Goal: Navigation & Orientation: Find specific page/section

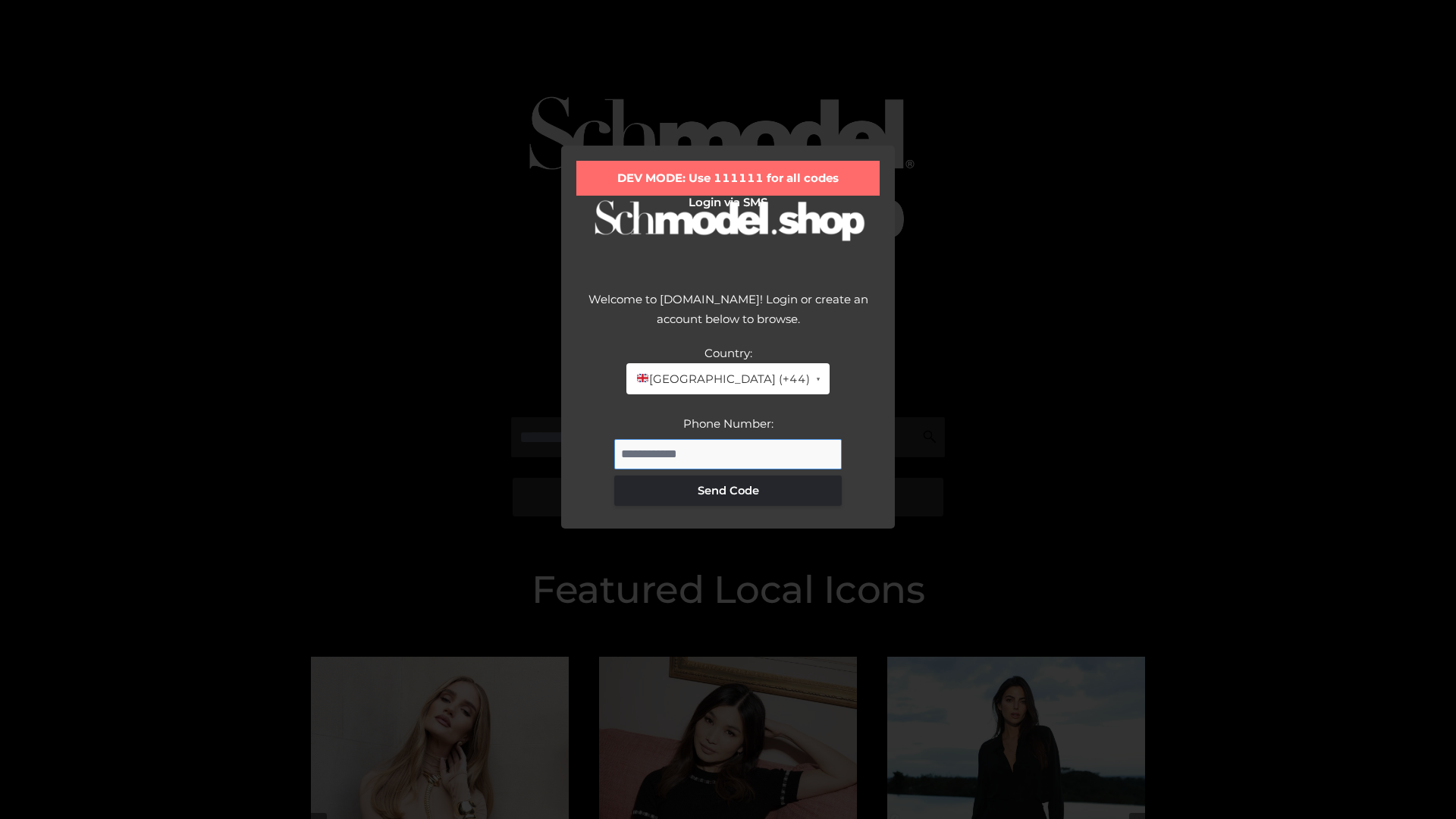
click at [728, 454] on input "Phone Number:" at bounding box center [728, 454] width 227 height 30
type input "**********"
click at [728, 490] on button "Send Code" at bounding box center [728, 491] width 227 height 30
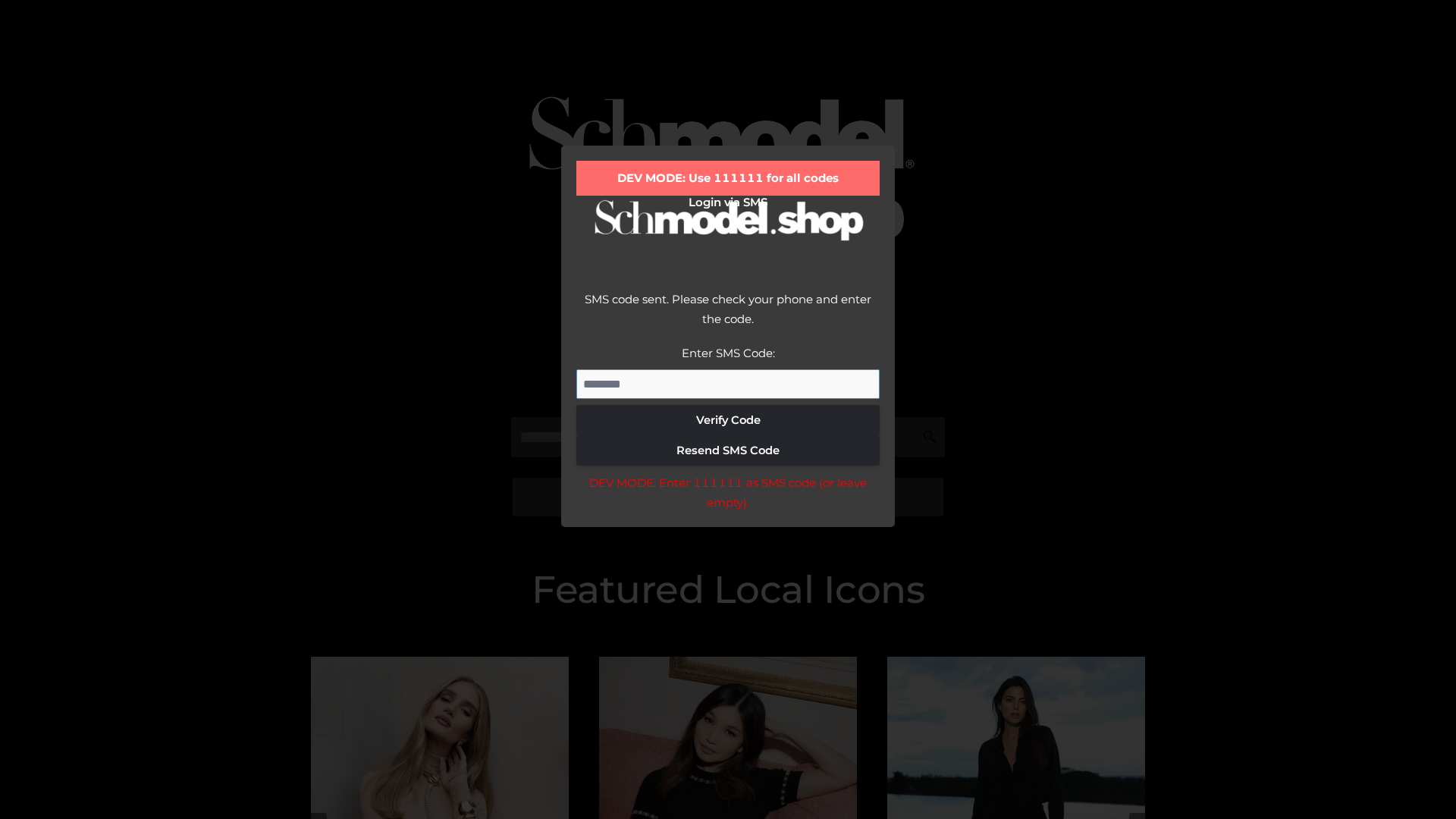
click at [728, 383] on input "Enter SMS Code:" at bounding box center [728, 384] width 303 height 30
type input "******"
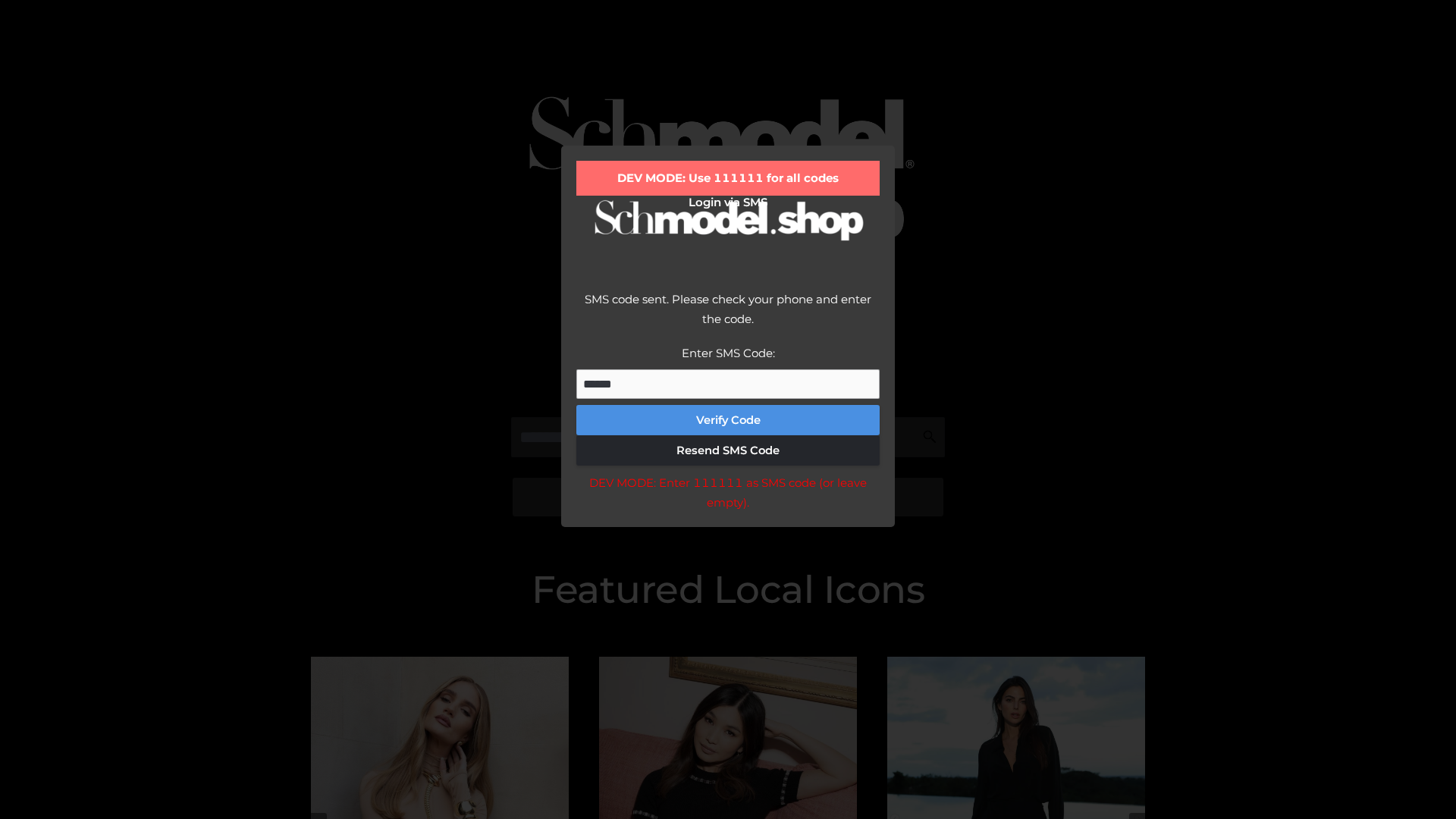
click at [728, 420] on button "Verify Code" at bounding box center [728, 420] width 303 height 30
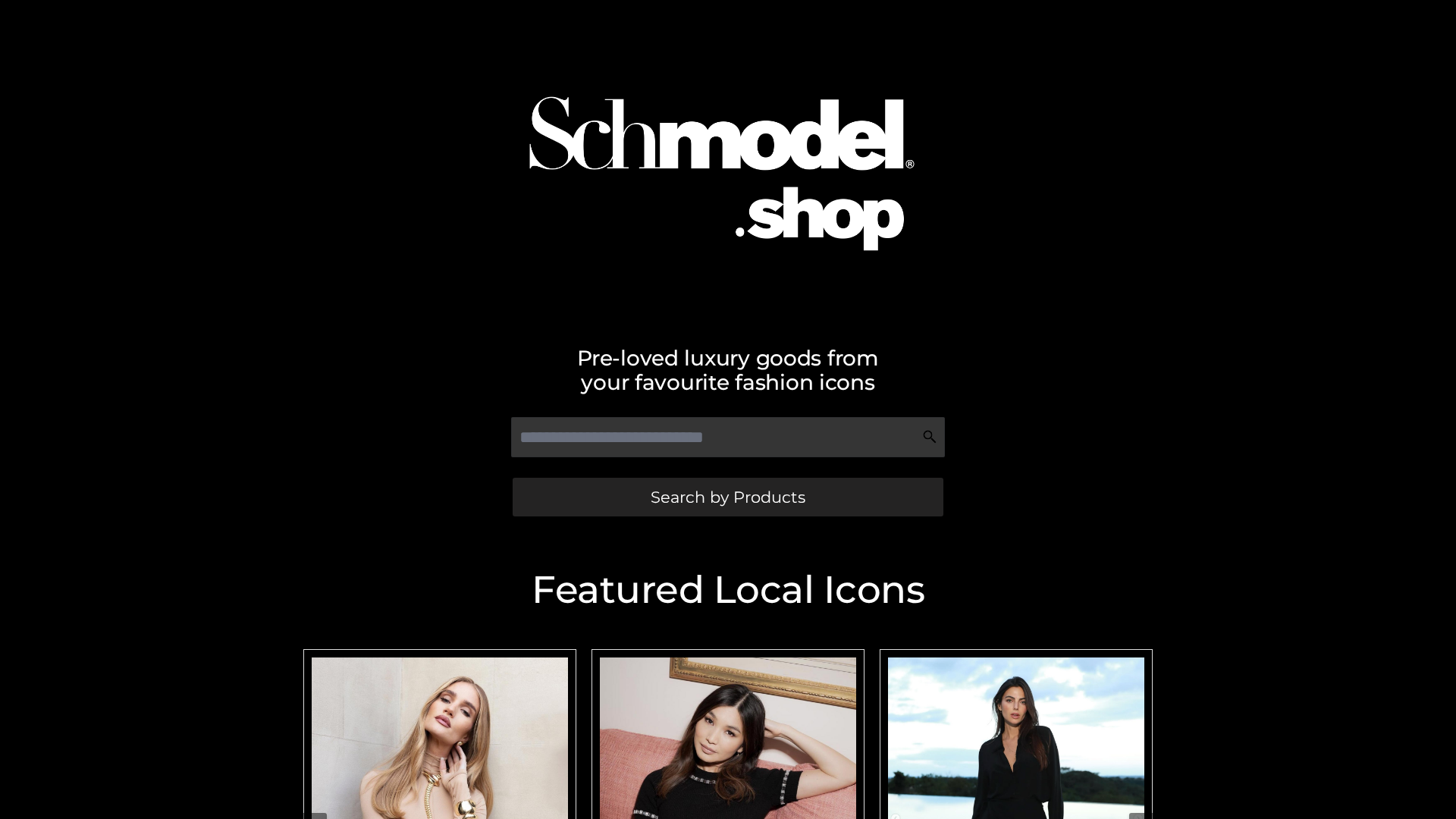
click at [727, 497] on span "Search by Products" at bounding box center [728, 496] width 155 height 16
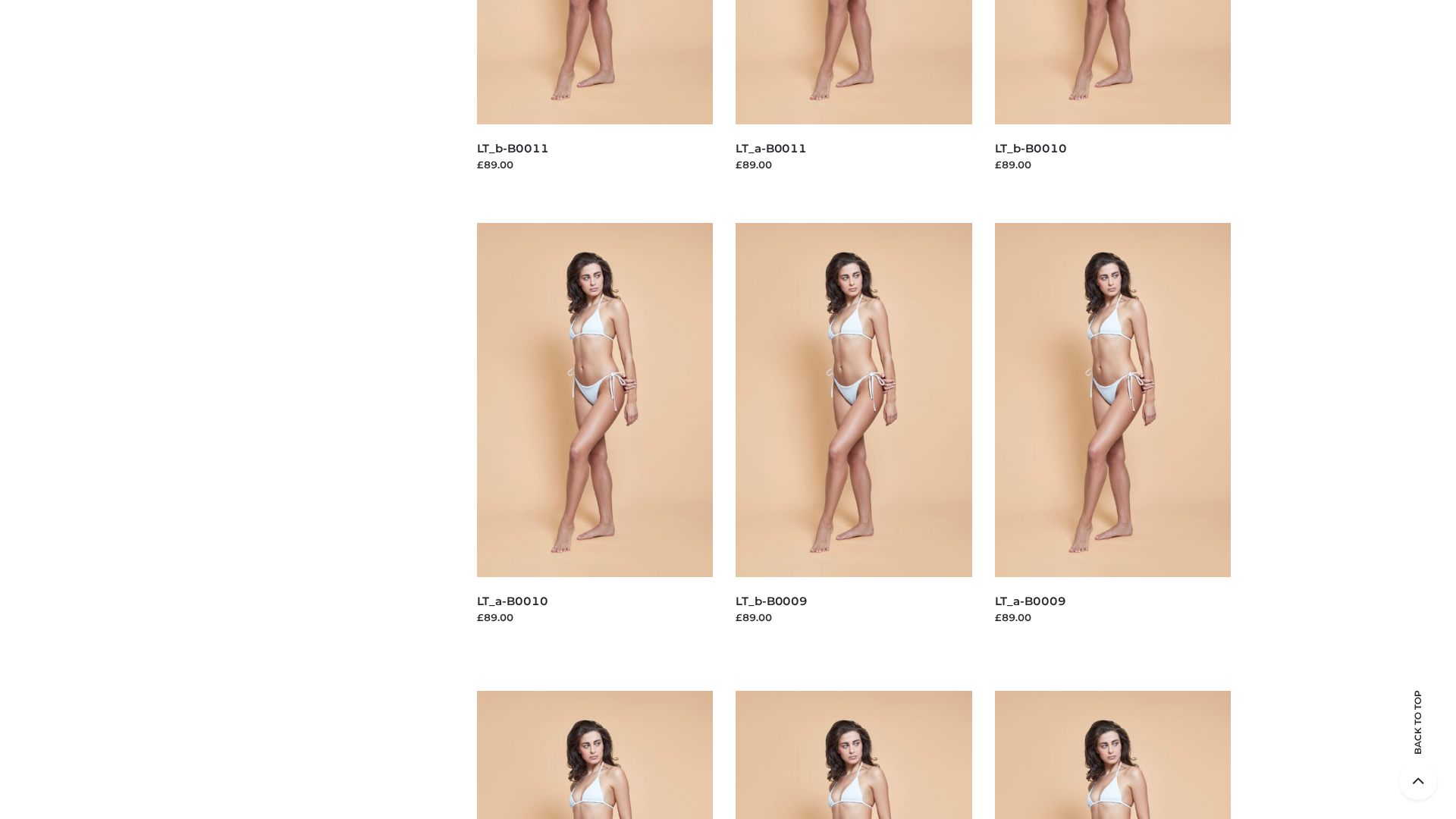
scroll to position [3999, 0]
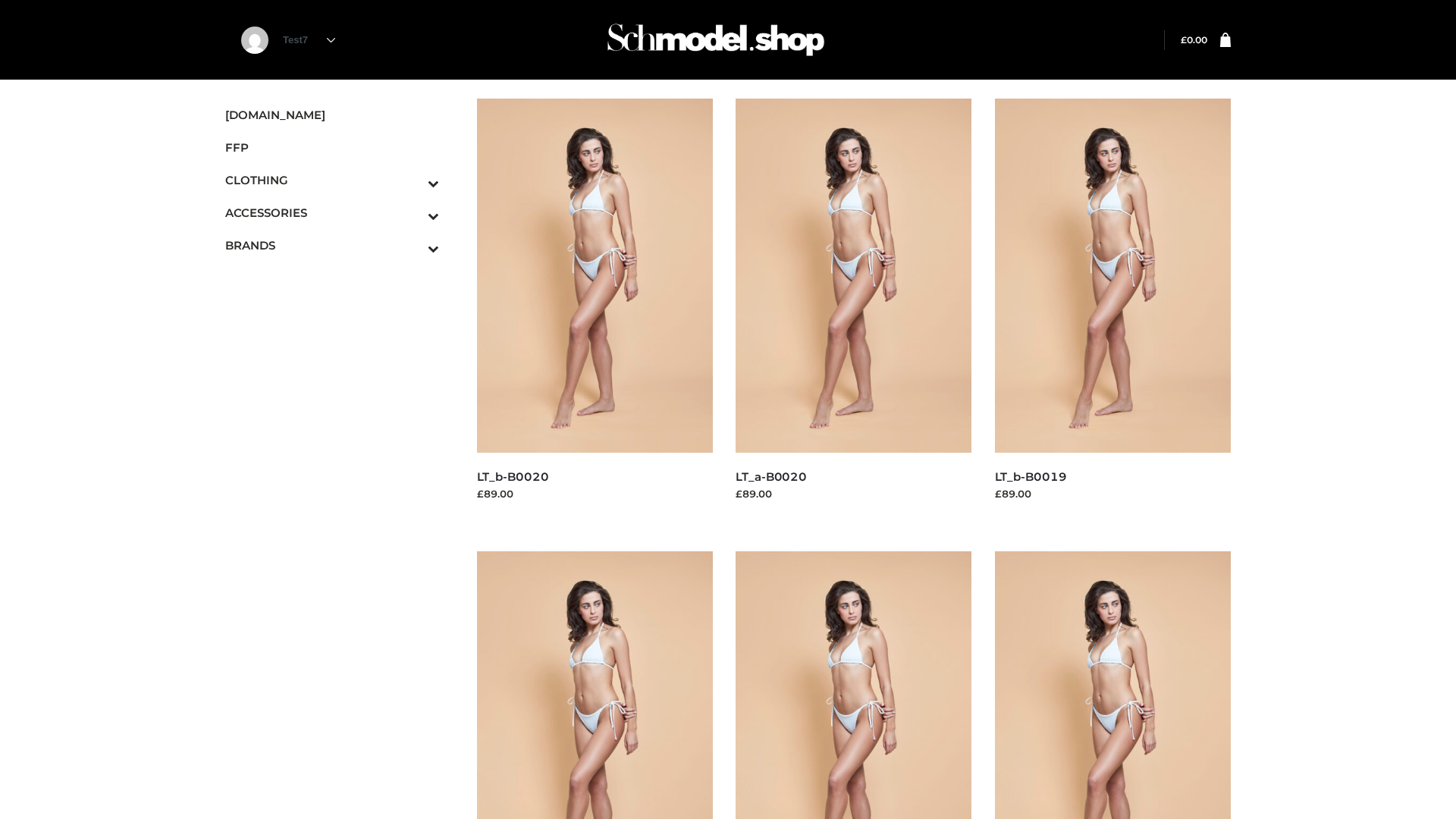
scroll to position [1234, 0]
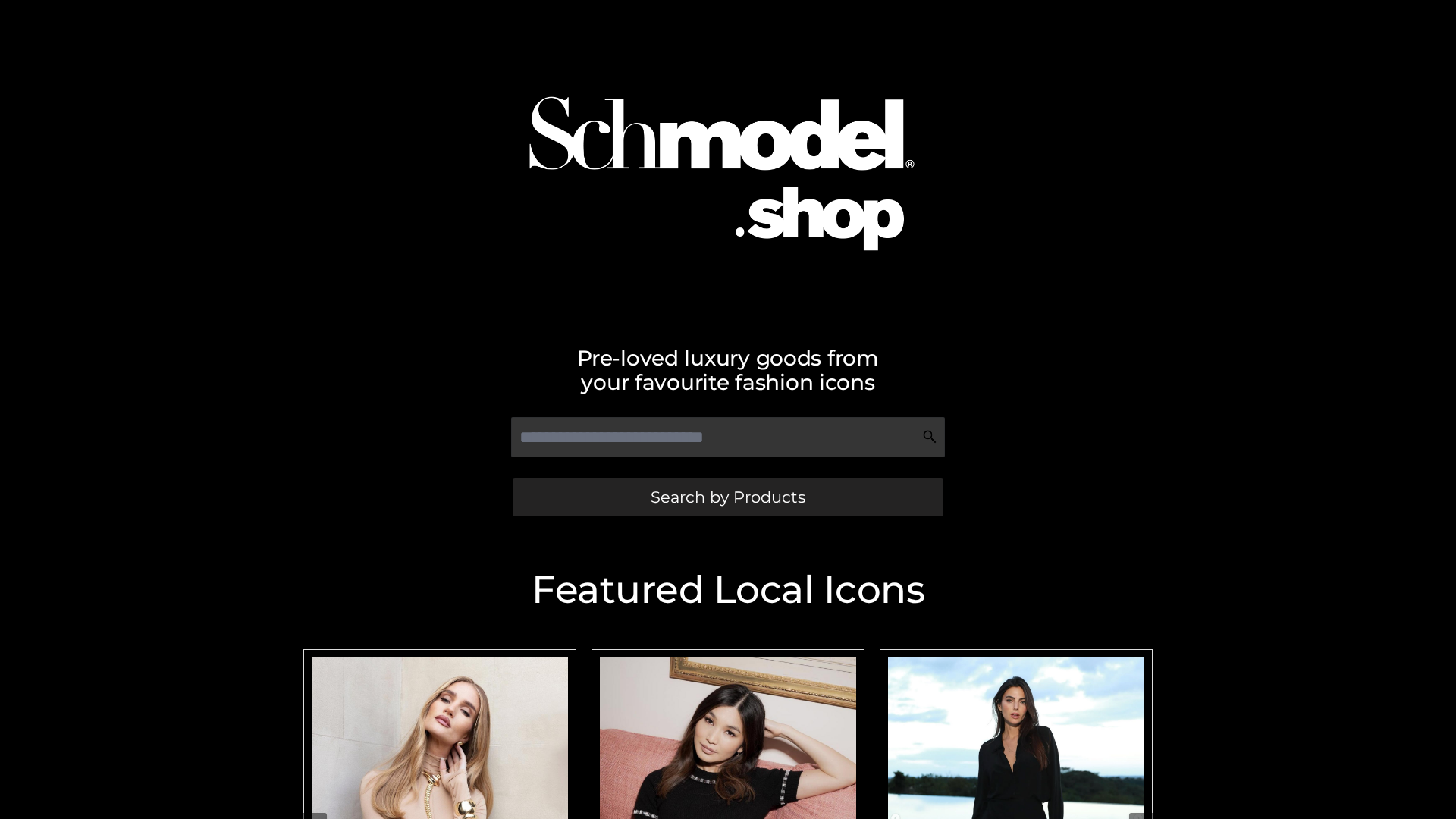
click at [727, 497] on span "Search by Products" at bounding box center [728, 496] width 155 height 16
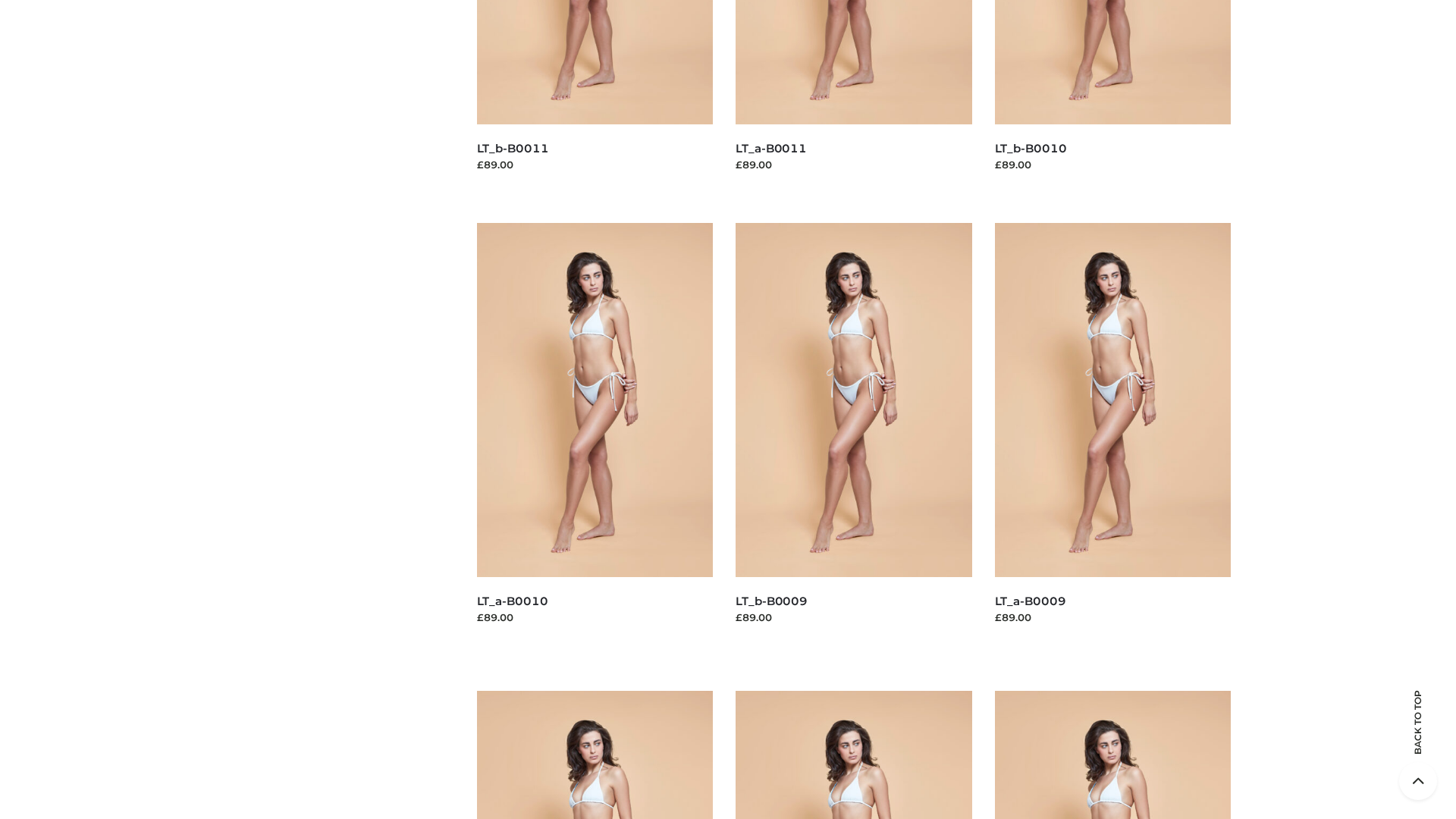
scroll to position [3999, 0]
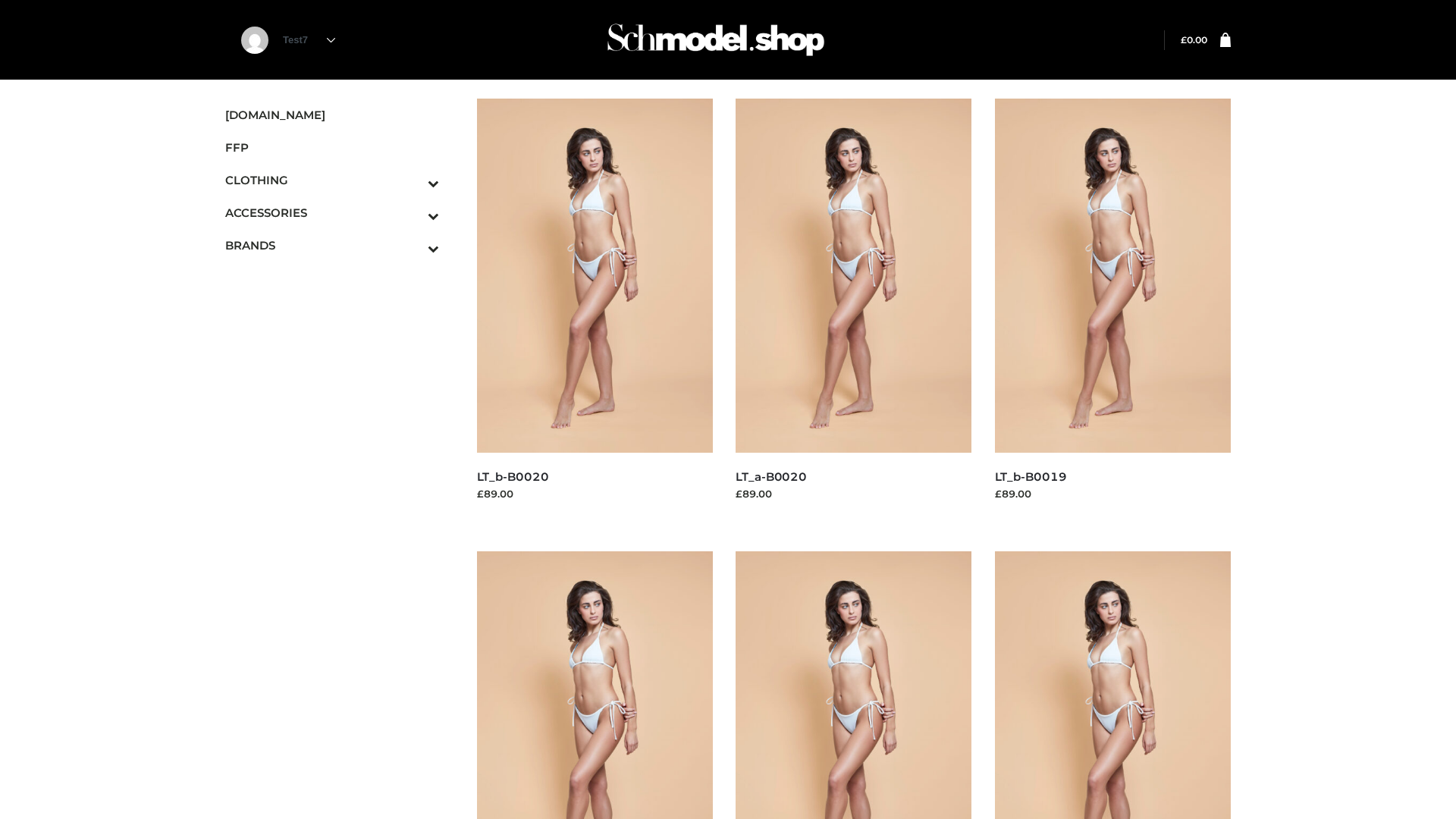
scroll to position [1234, 0]
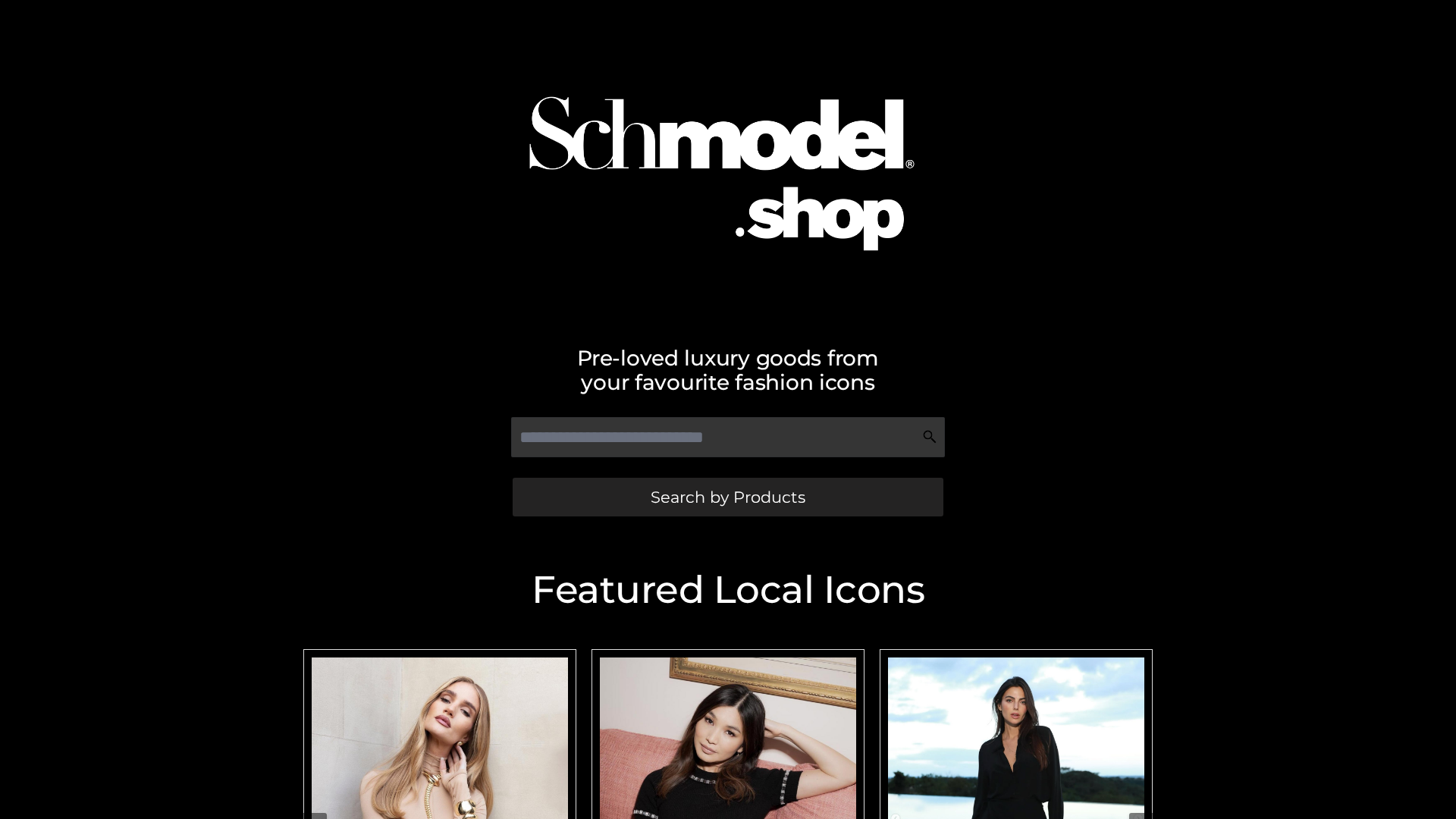
click at [727, 497] on span "Search by Products" at bounding box center [728, 496] width 155 height 16
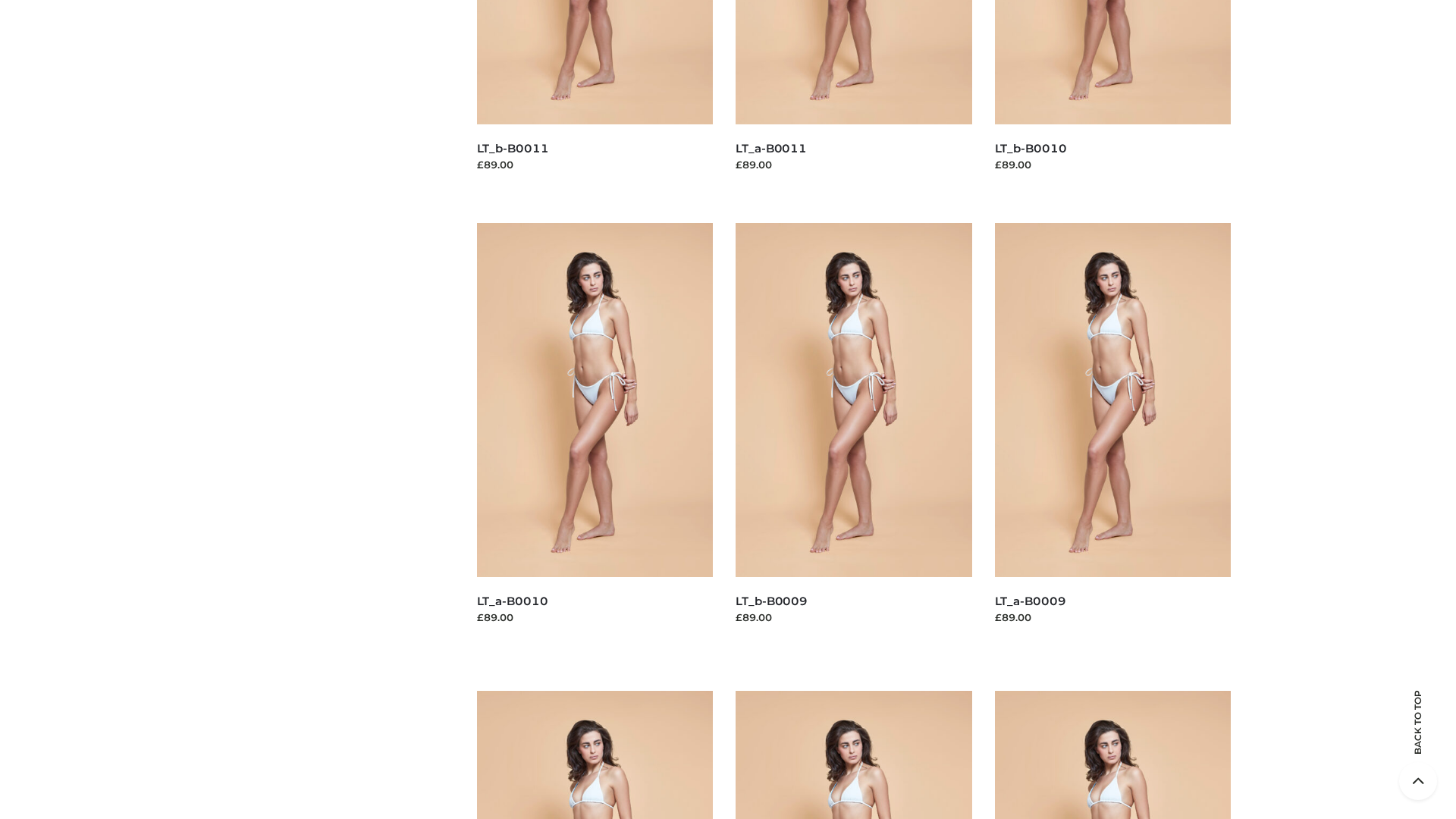
scroll to position [3999, 0]
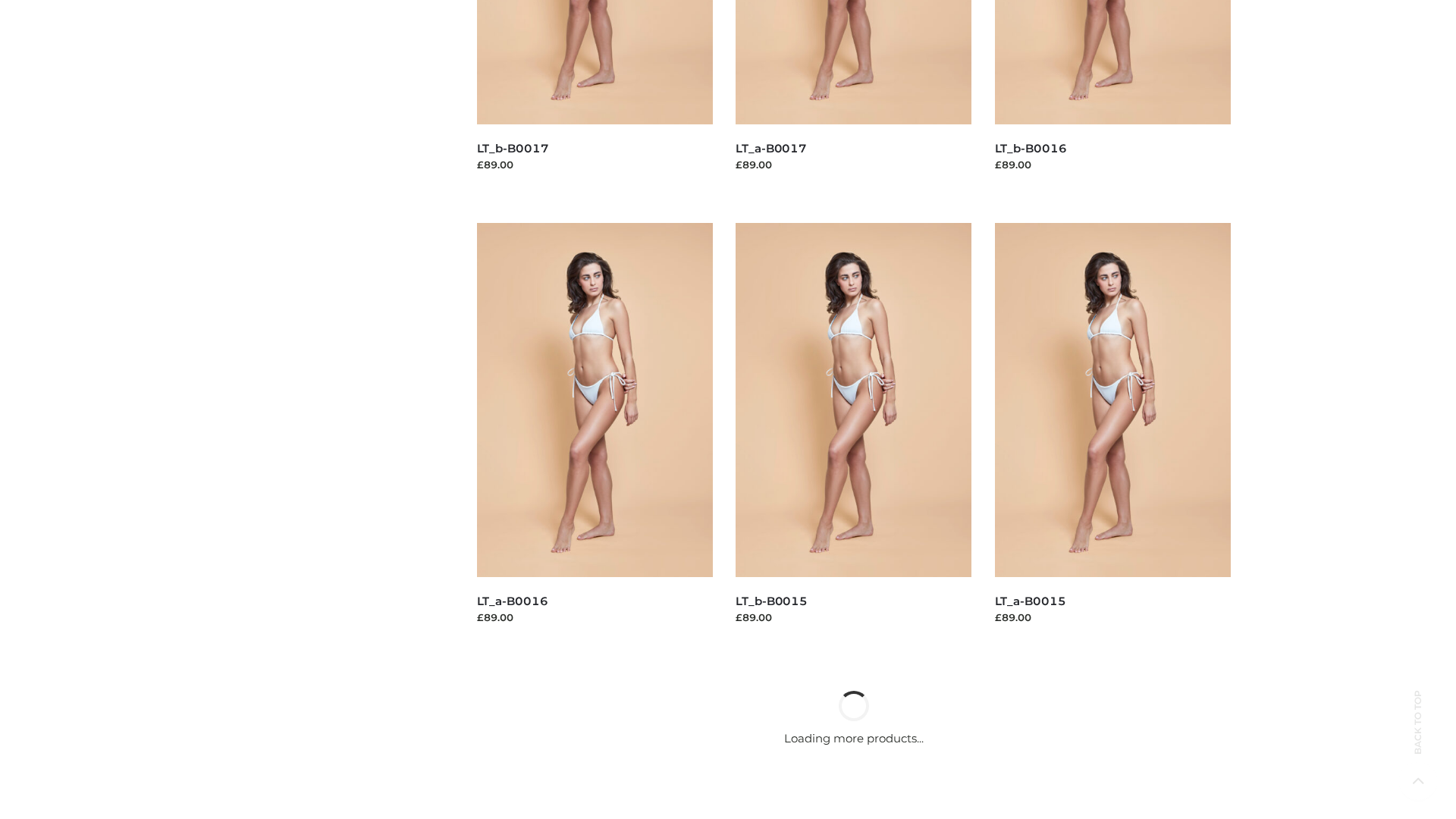
scroll to position [1234, 0]
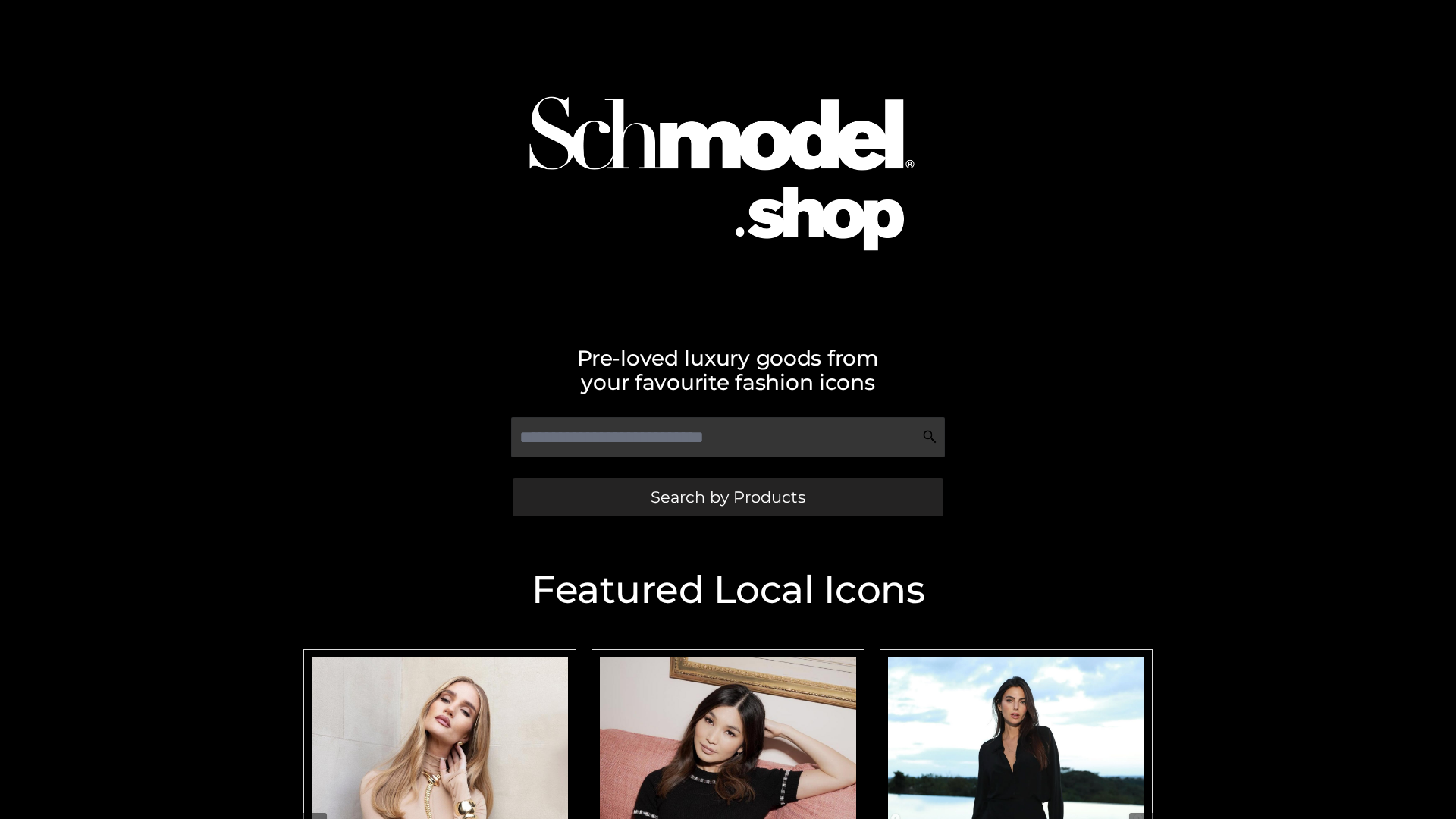
click at [727, 497] on span "Search by Products" at bounding box center [728, 496] width 155 height 16
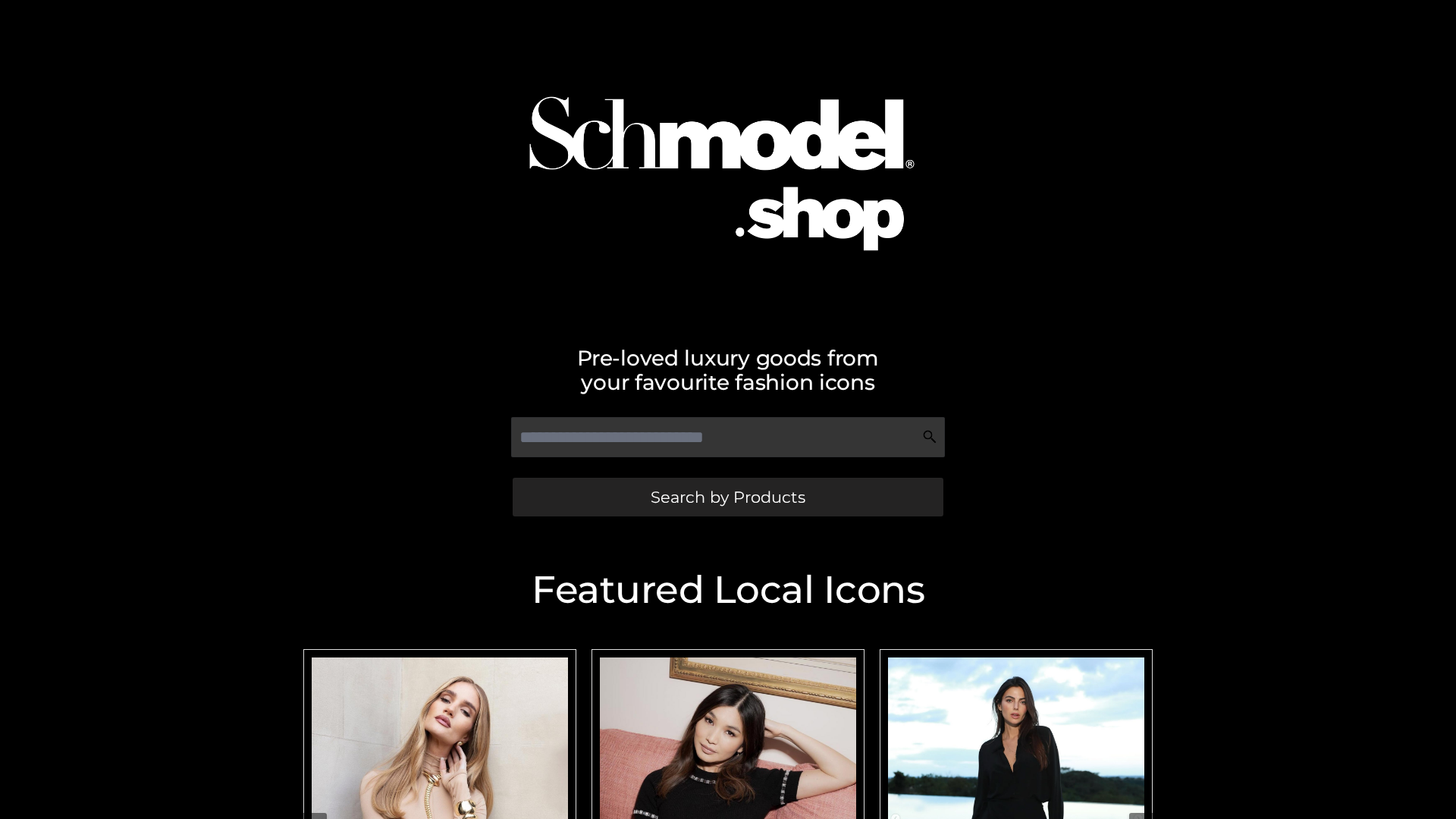
click at [727, 497] on span "Search by Products" at bounding box center [728, 496] width 155 height 16
